Goal: Subscribe to service/newsletter

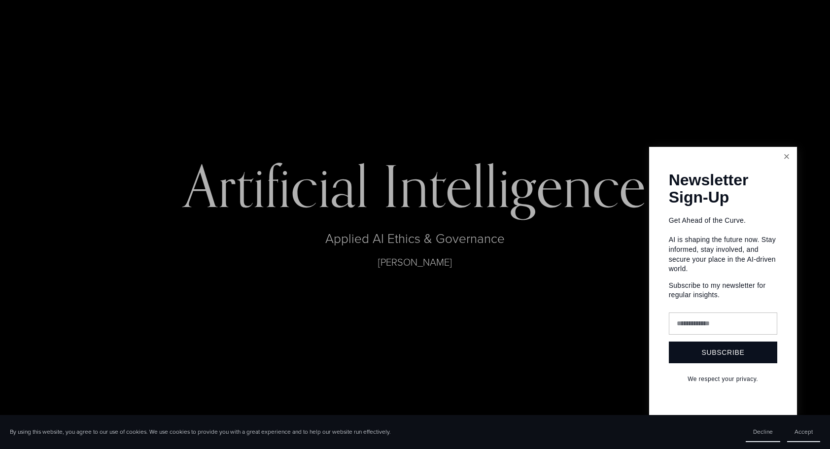
click at [789, 161] on link "Close" at bounding box center [786, 156] width 17 height 17
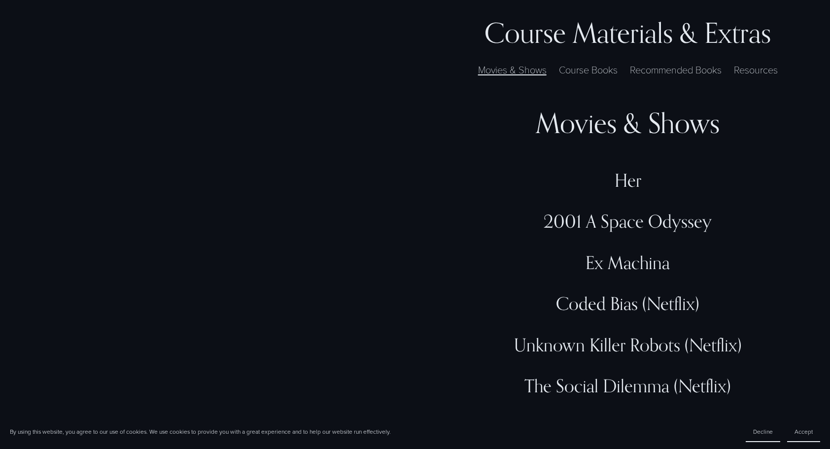
scroll to position [2872, 0]
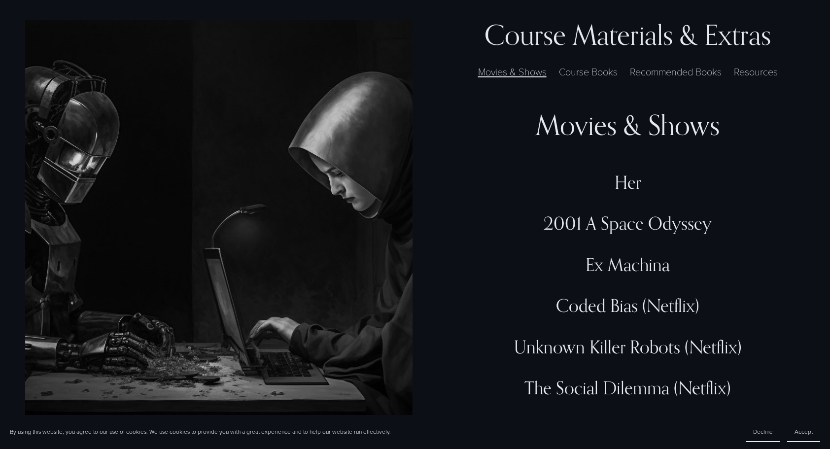
click at [582, 69] on label "Course Books" at bounding box center [588, 71] width 69 height 15
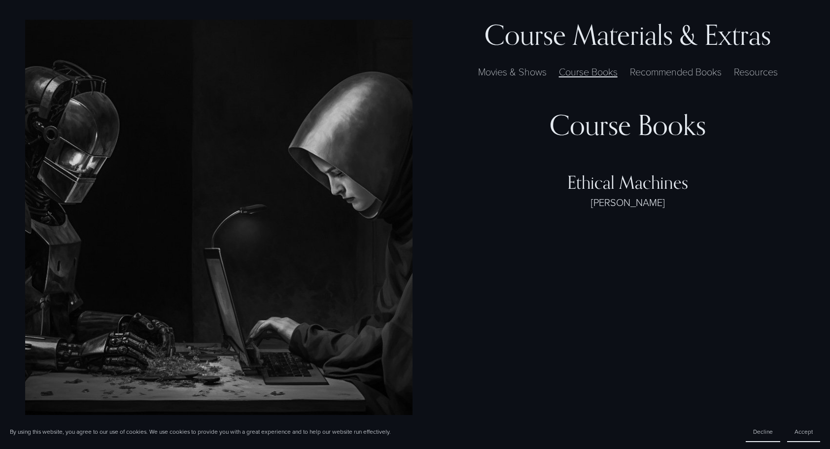
click at [654, 74] on label "Recommended Books" at bounding box center [676, 71] width 102 height 15
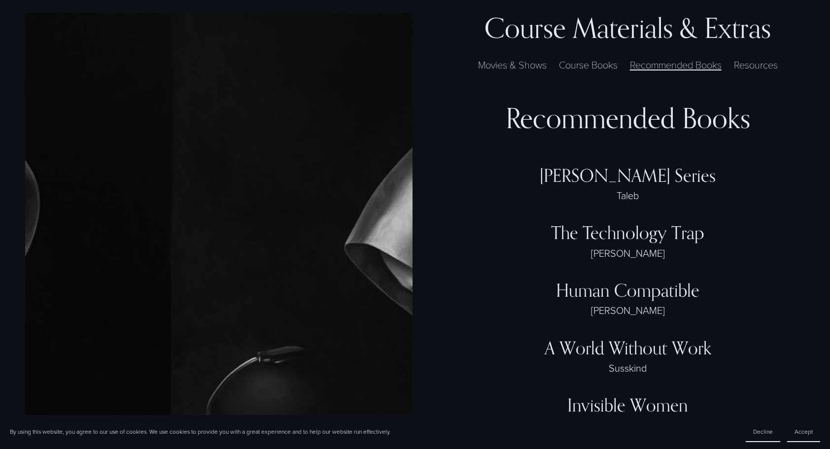
scroll to position [2862, 0]
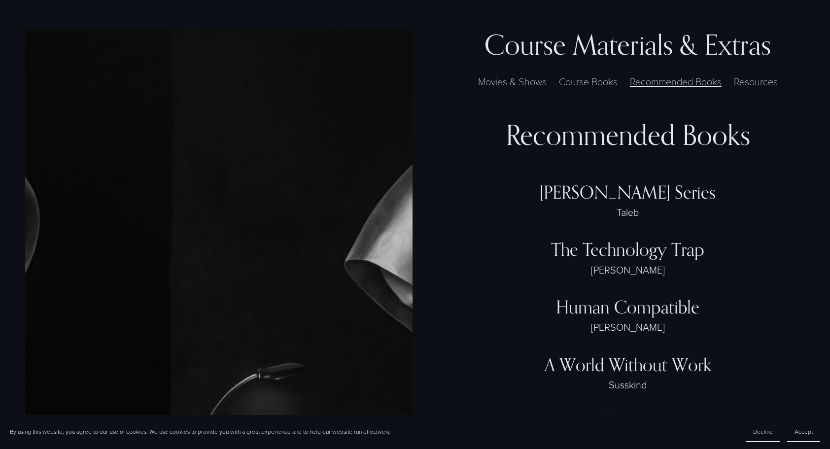
click at [752, 84] on label "Resources" at bounding box center [756, 81] width 54 height 15
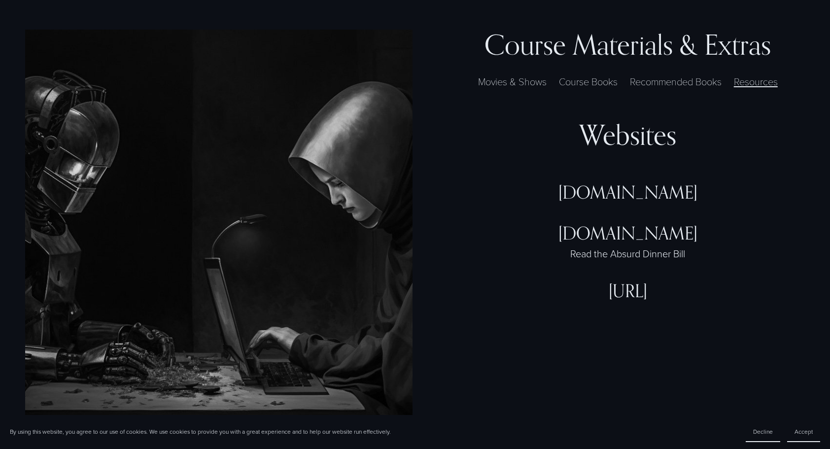
click at [526, 83] on label "Movies & Shows" at bounding box center [512, 81] width 78 height 15
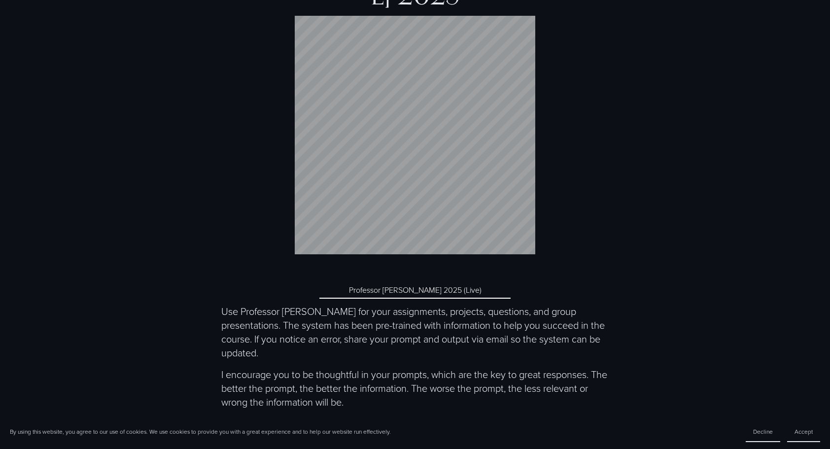
scroll to position [3861, 0]
click at [389, 287] on link "Professor [PERSON_NAME] 2025 (Live)" at bounding box center [414, 289] width 191 height 17
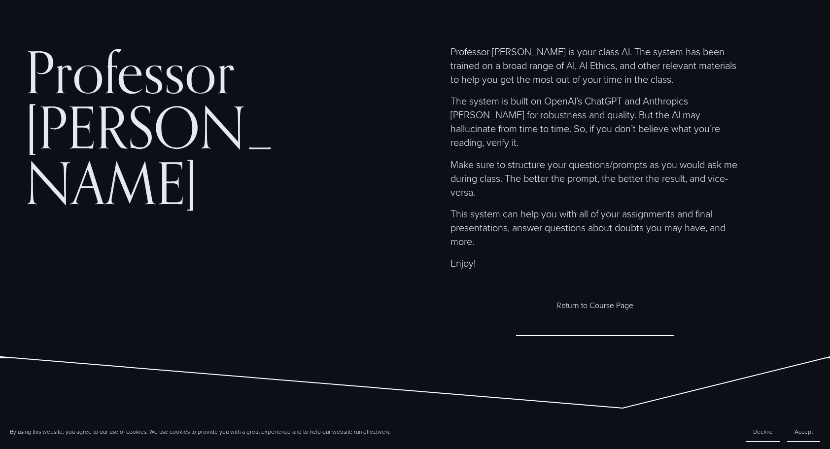
click at [586, 291] on link "Return to Course Page" at bounding box center [595, 305] width 158 height 61
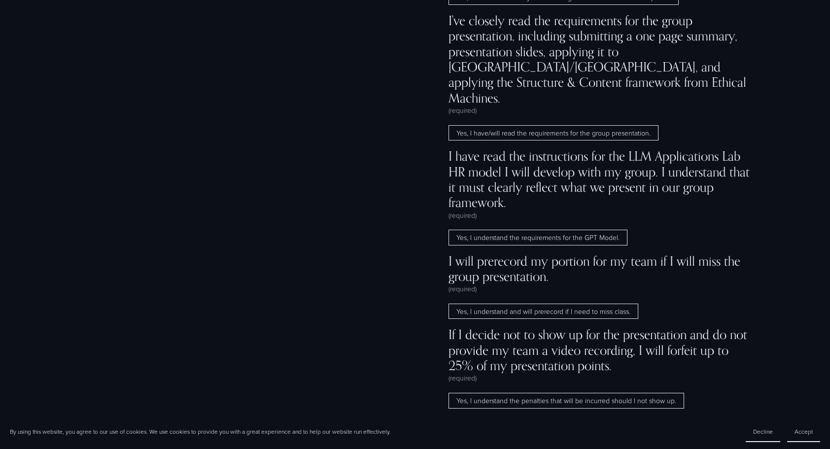
scroll to position [8575, 0]
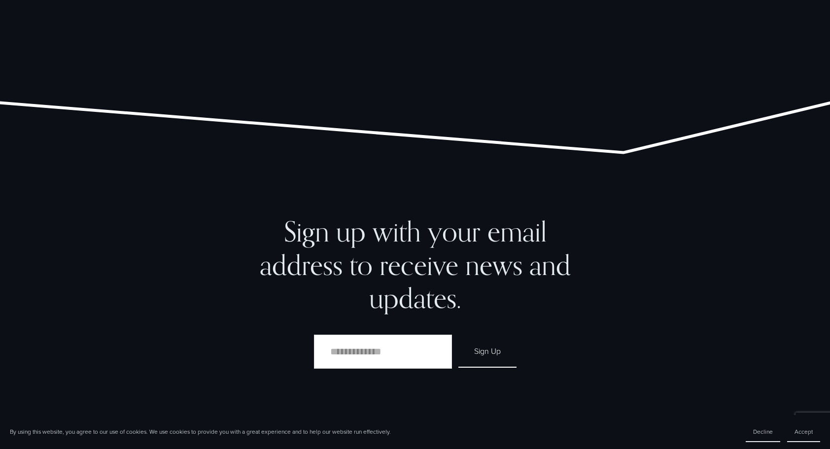
click at [438, 357] on input "Email Address" at bounding box center [383, 352] width 138 height 34
type input "******"
type input "**********"
click at [486, 354] on span "Sign Up" at bounding box center [487, 351] width 27 height 11
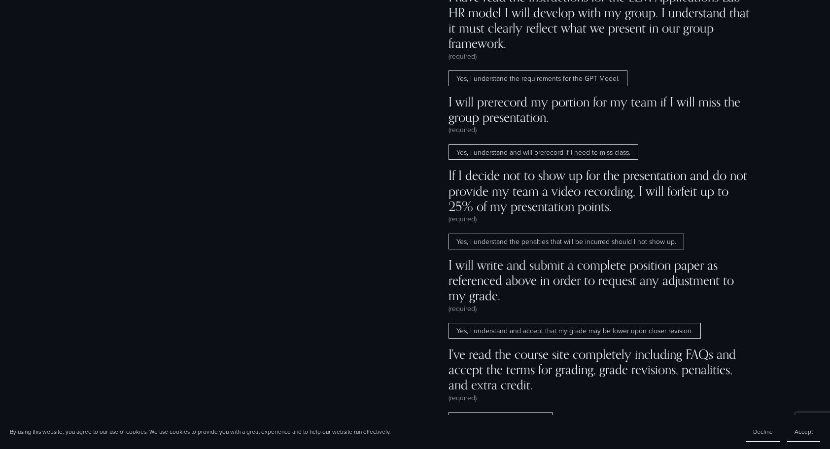
scroll to position [7834, 0]
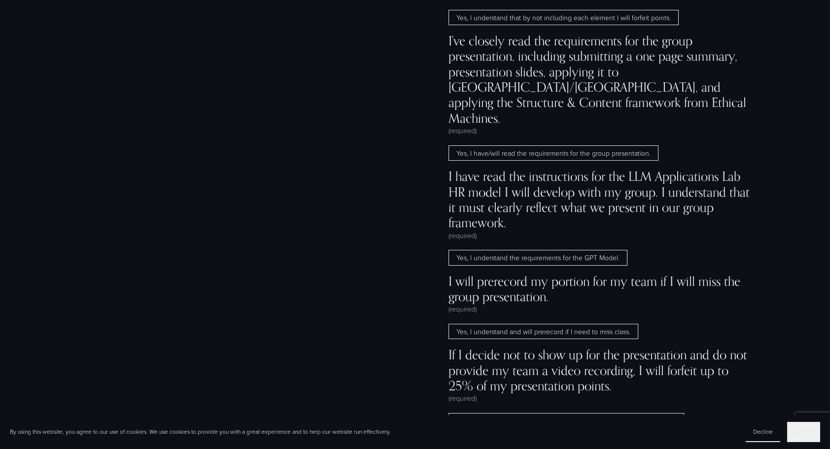
click at [794, 431] on button "Accept" at bounding box center [803, 432] width 33 height 20
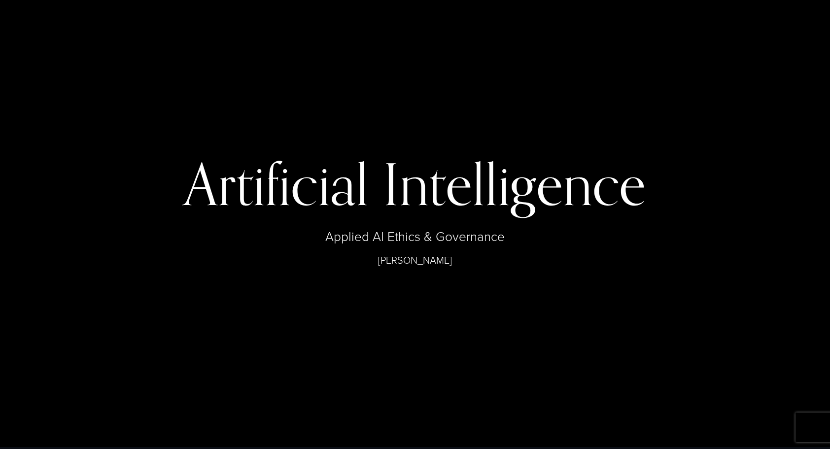
scroll to position [2, 0]
